Goal: Information Seeking & Learning: Check status

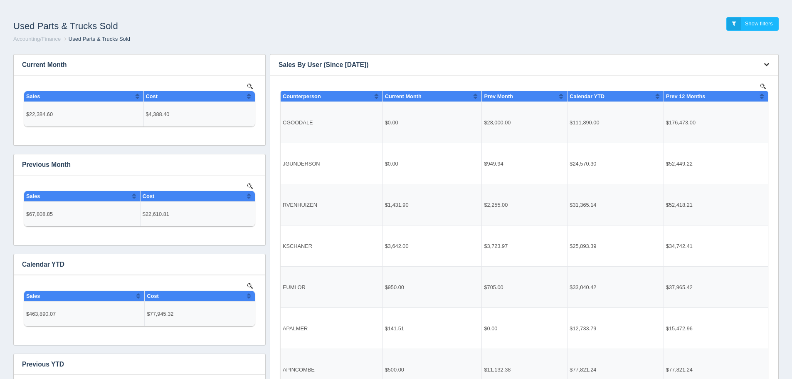
click at [765, 68] on button "button" at bounding box center [766, 64] width 11 height 13
click at [756, 91] on link "View all results" at bounding box center [738, 89] width 66 height 12
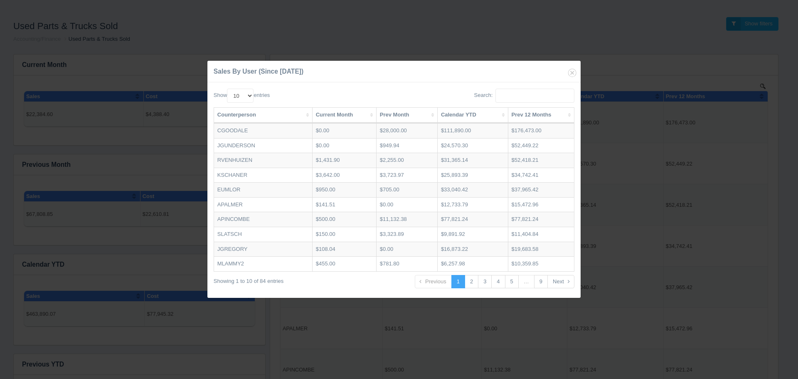
click at [336, 114] on th "Current Month" at bounding box center [345, 115] width 64 height 15
click at [336, 114] on th "Current Month" at bounding box center [346, 115] width 65 height 15
click at [336, 114] on th "Current Month" at bounding box center [345, 115] width 64 height 15
click at [399, 112] on th "Prev Month" at bounding box center [408, 115] width 59 height 15
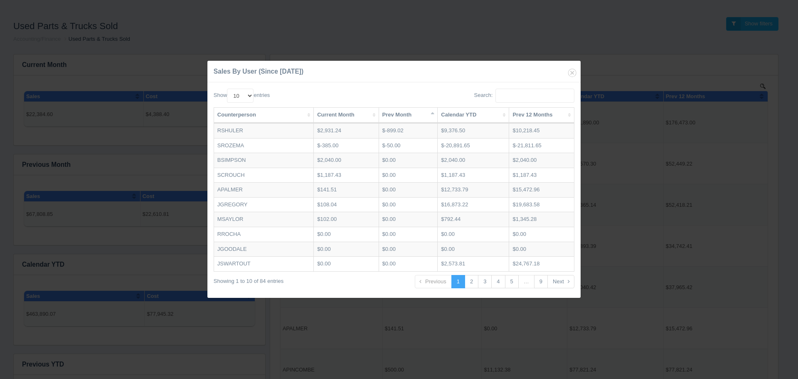
click at [399, 112] on th "Prev Month" at bounding box center [408, 115] width 59 height 15
click at [573, 72] on icon "button" at bounding box center [572, 73] width 12 height 12
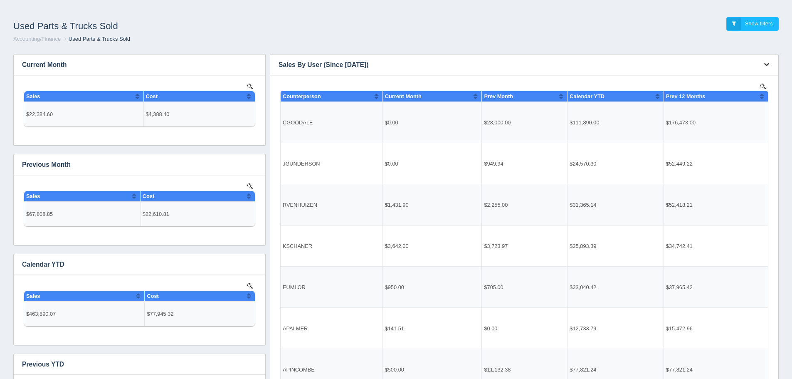
click at [763, 63] on icon "button" at bounding box center [765, 64] width 5 height 5
click at [756, 85] on link "View all results" at bounding box center [738, 89] width 66 height 12
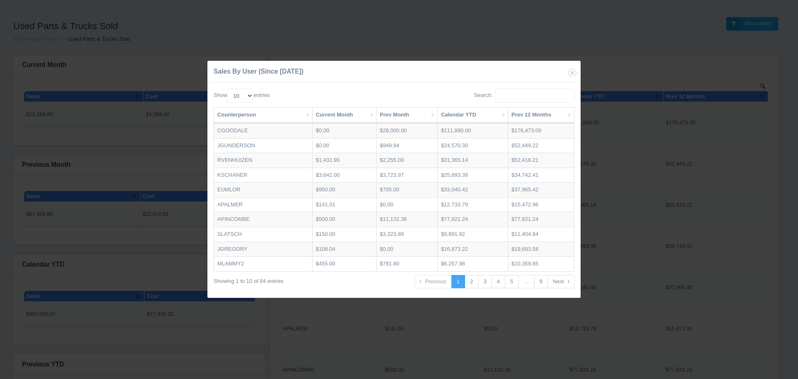
click at [532, 116] on th "Prev 12 Months" at bounding box center [541, 115] width 66 height 15
click at [532, 116] on th "Prev 12 Months" at bounding box center [541, 115] width 64 height 15
click at [571, 73] on icon "button" at bounding box center [572, 73] width 12 height 12
